Goal: Task Accomplishment & Management: Manage account settings

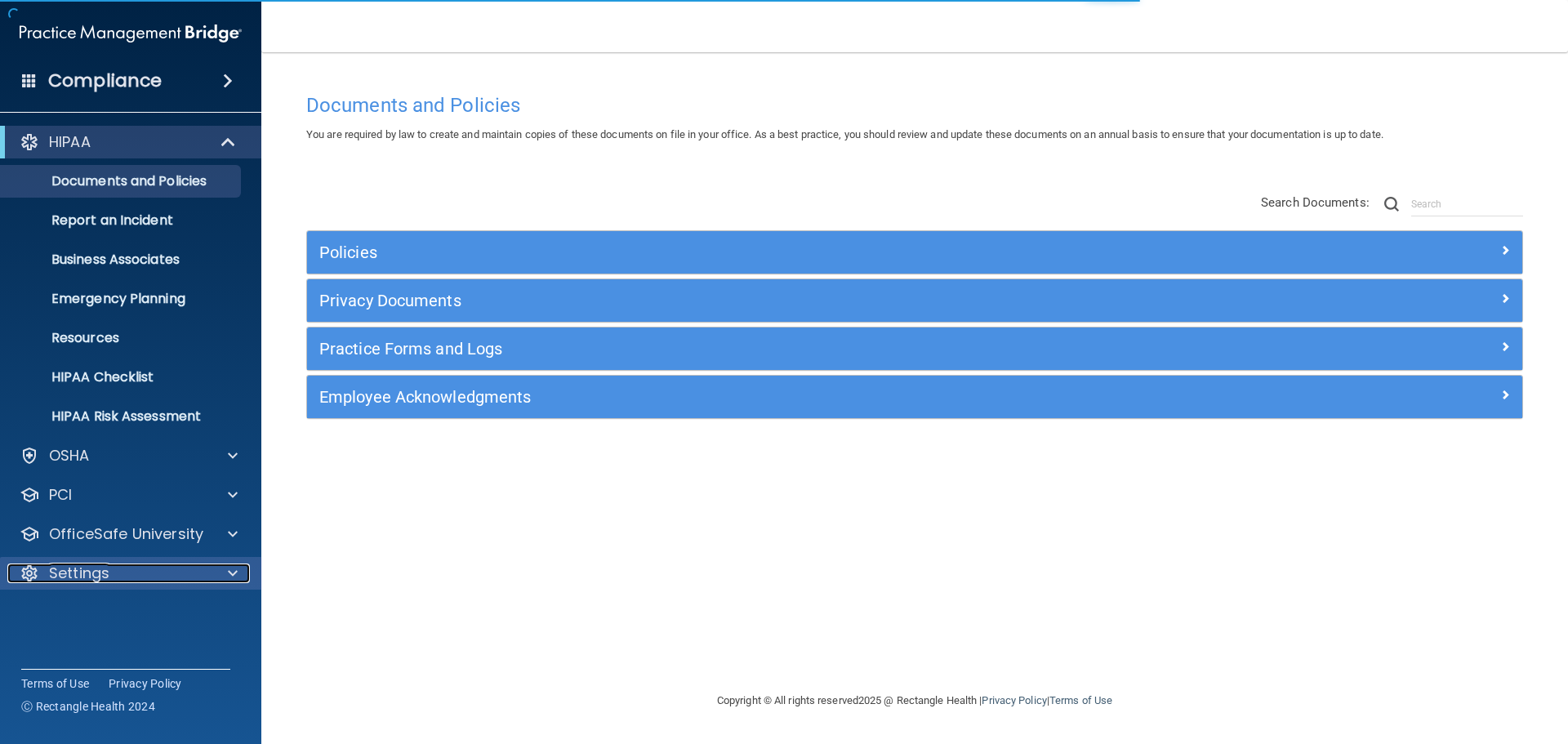
drag, startPoint x: 219, startPoint y: 563, endPoint x: 231, endPoint y: 566, distance: 12.4
click at [219, 563] on div at bounding box center [230, 573] width 41 height 20
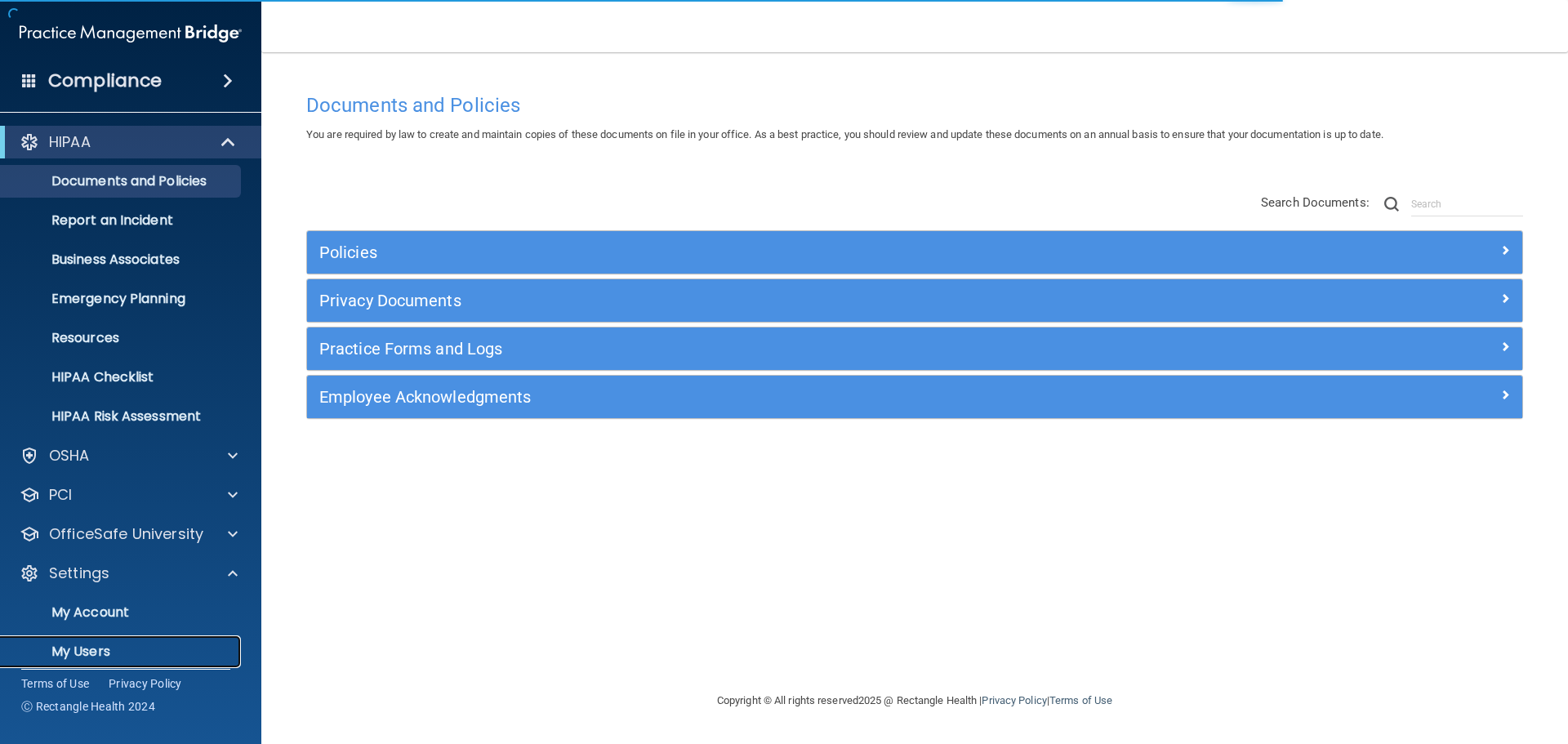
click at [84, 654] on p "My Users" at bounding box center [122, 651] width 223 height 17
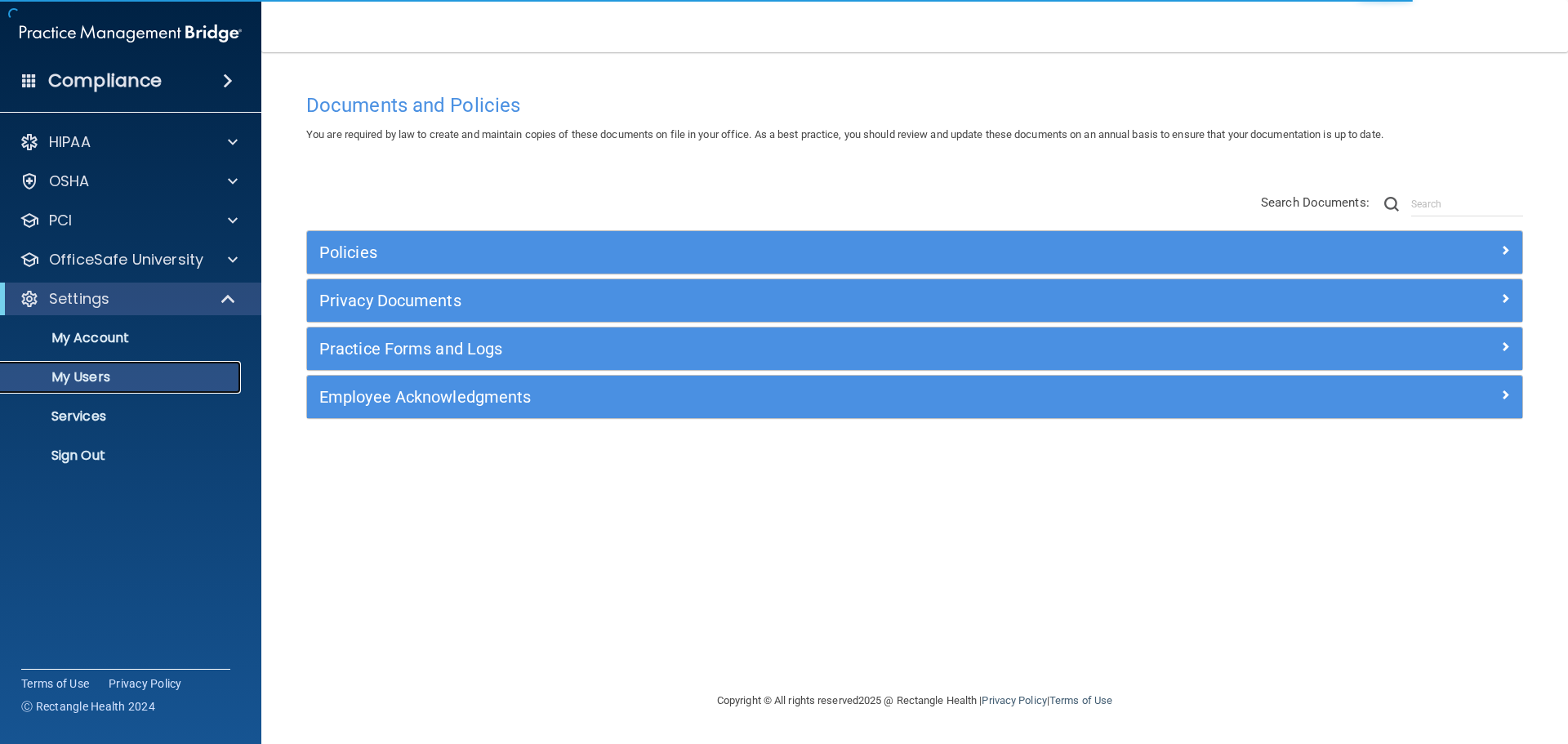
select select "20"
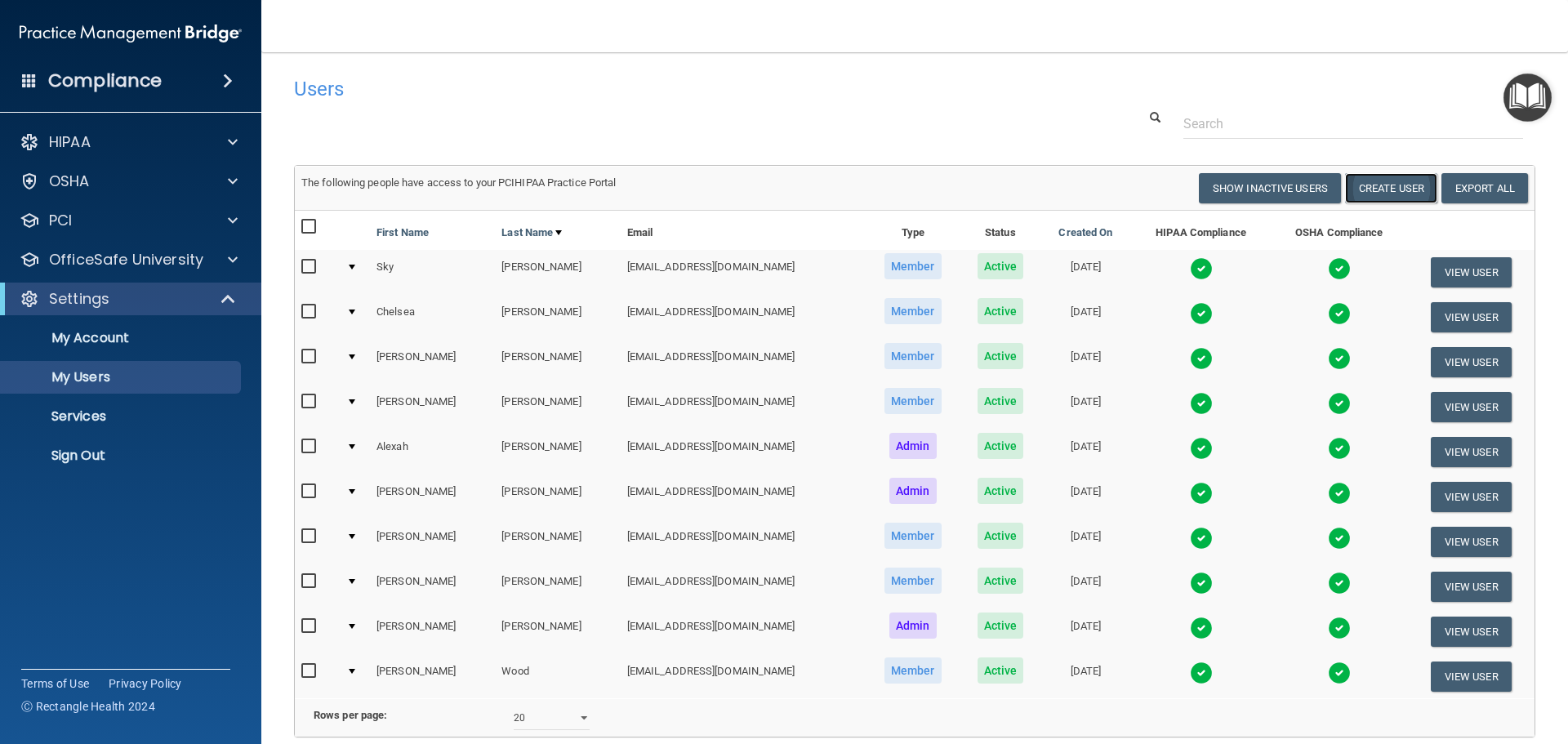
click at [1364, 195] on button "Create User" at bounding box center [1390, 188] width 92 height 30
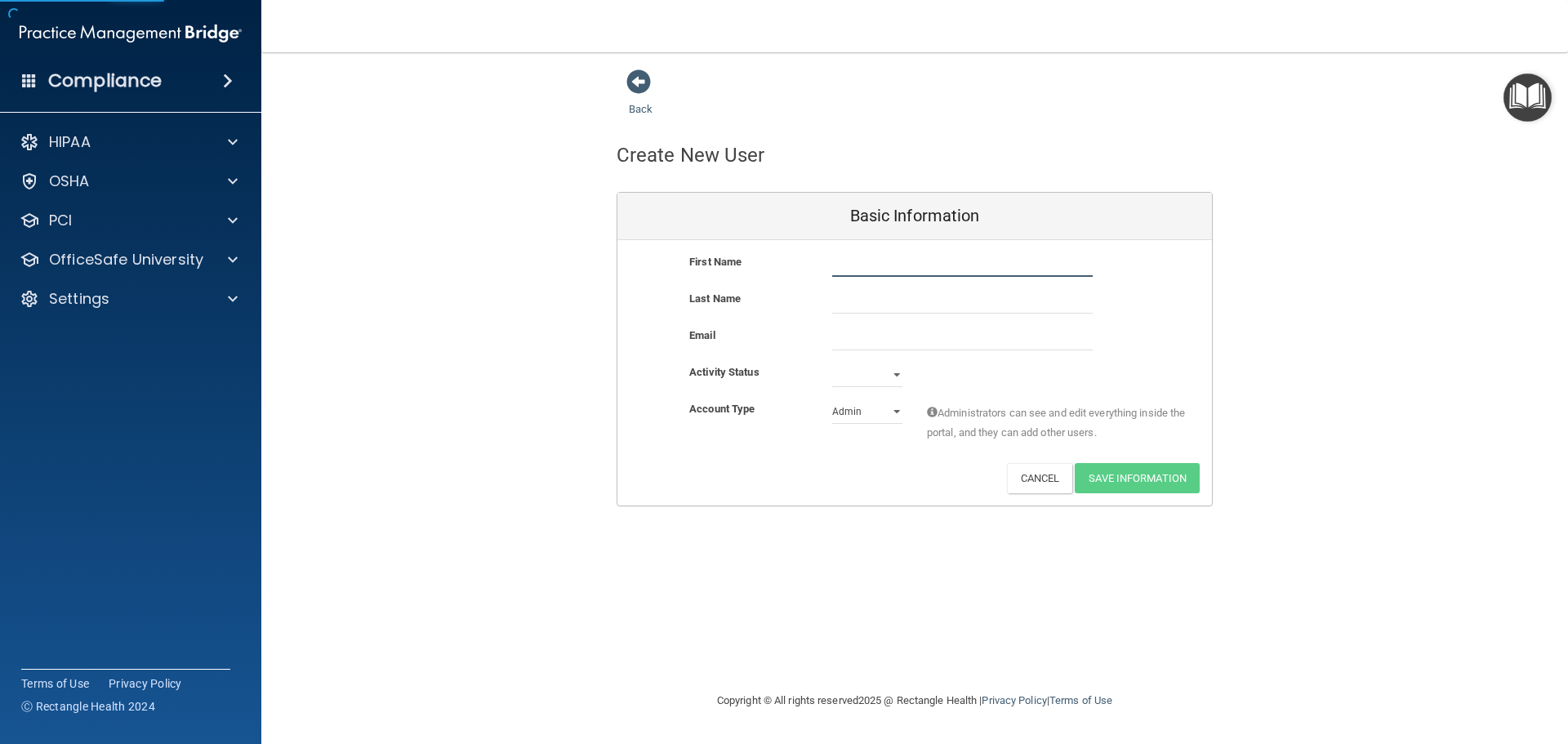
click at [896, 269] on input "text" at bounding box center [962, 265] width 260 height 24
click at [865, 377] on select "Active Inactive" at bounding box center [867, 375] width 70 height 24
click at [780, 376] on div "Activity Status" at bounding box center [748, 372] width 143 height 20
click at [630, 92] on span at bounding box center [639, 82] width 24 height 24
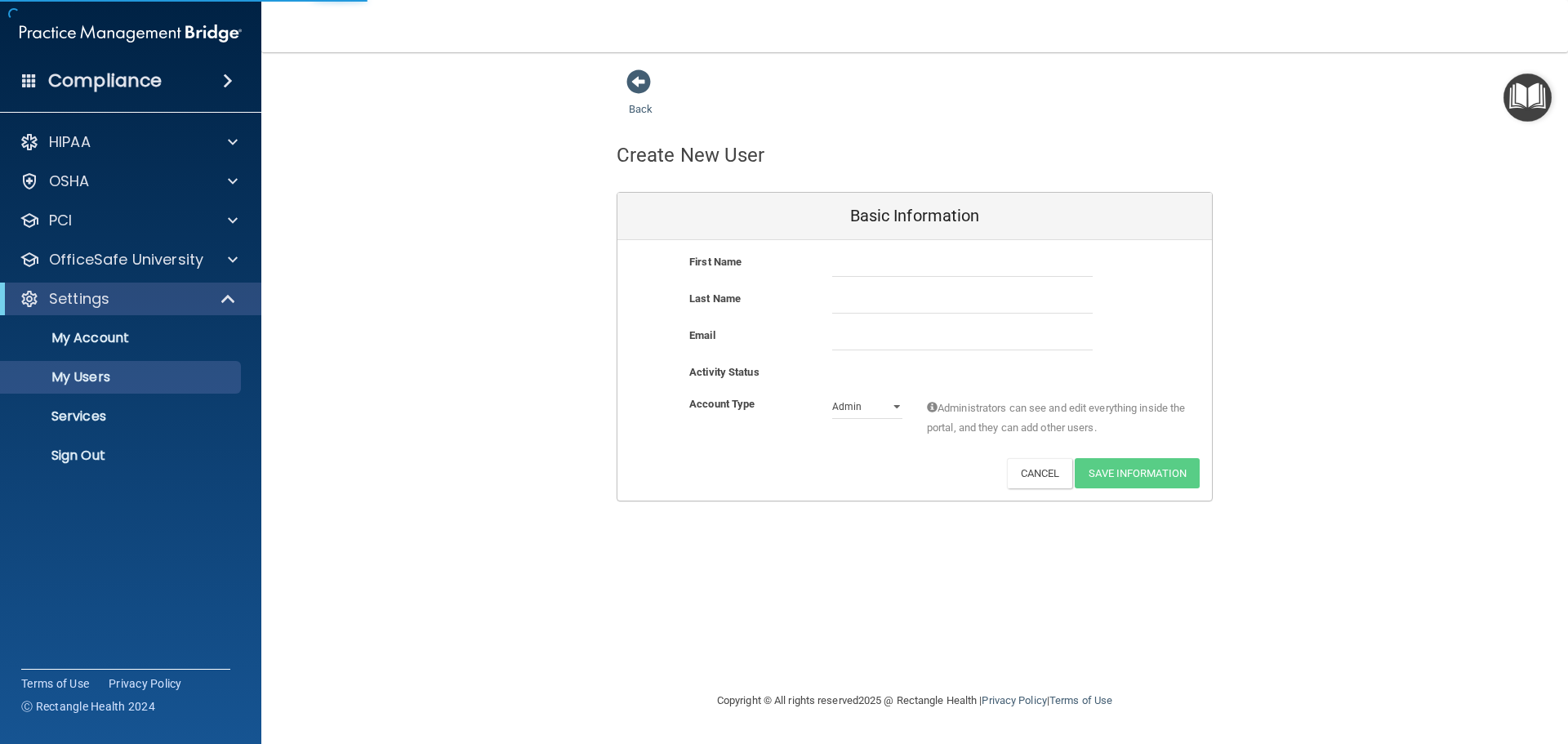
select select "20"
